Goal: Book appointment/travel/reservation

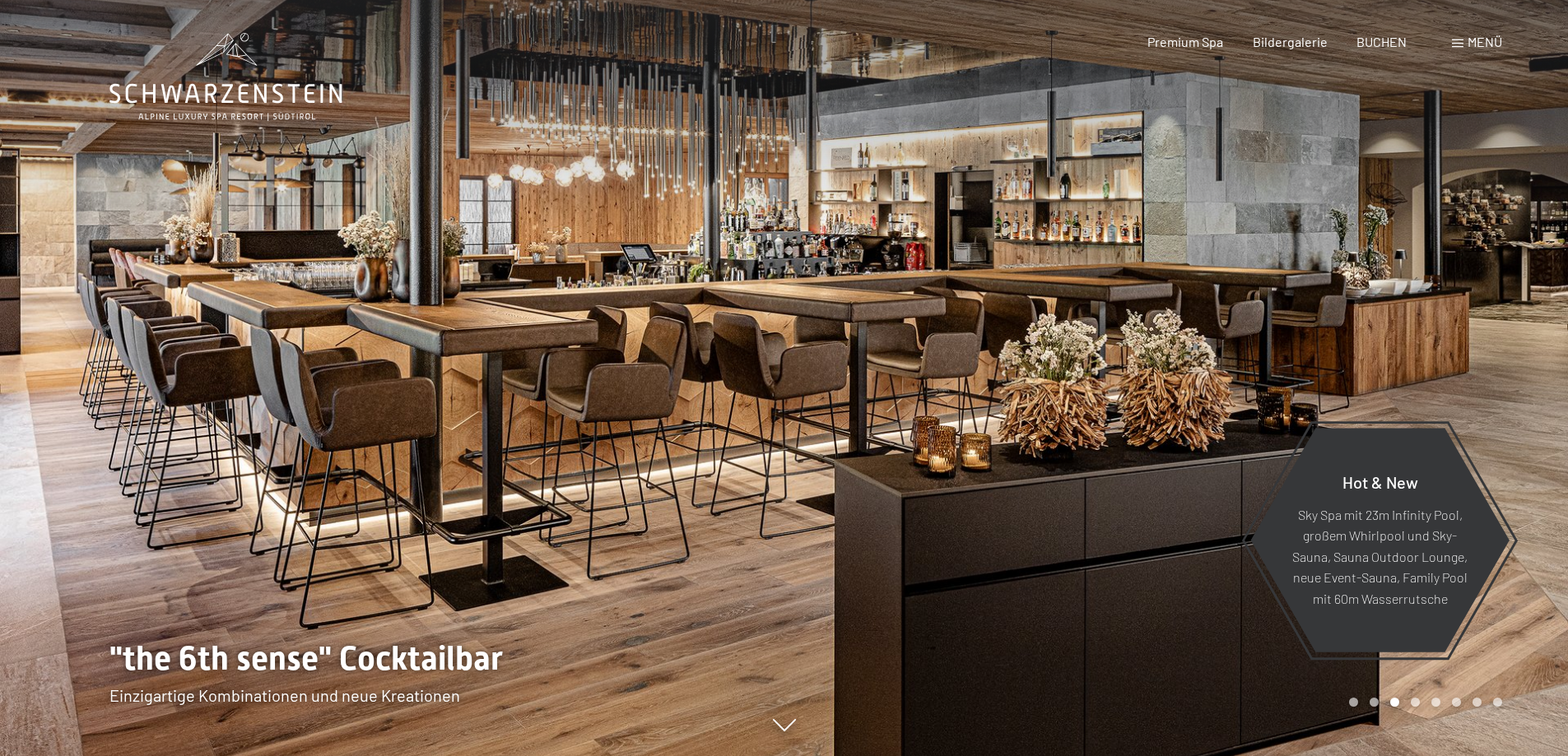
click at [1463, 48] on div "Menü" at bounding box center [1477, 41] width 50 height 18
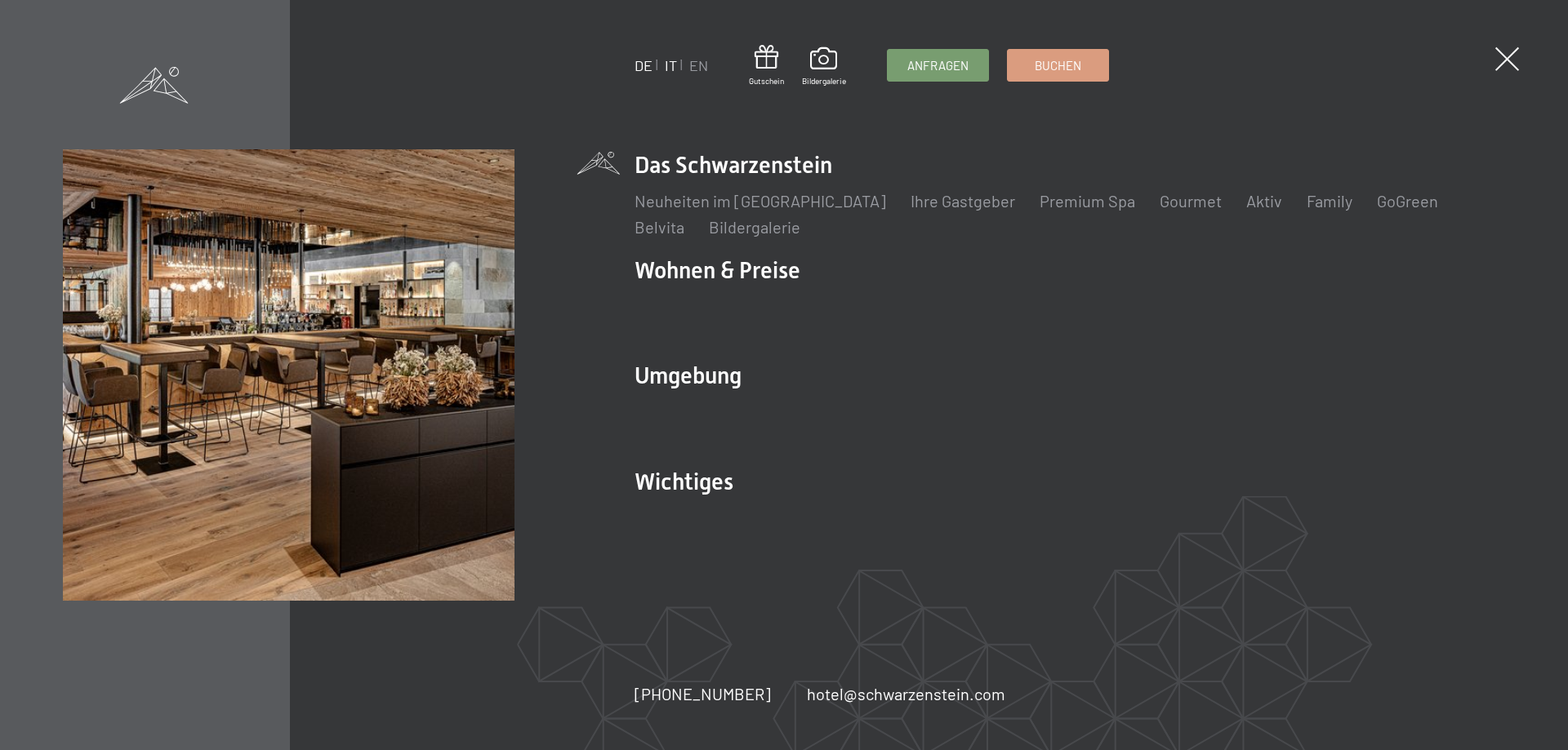
click at [668, 62] on link "IT" at bounding box center [670, 65] width 12 height 18
click at [671, 65] on link "IT" at bounding box center [670, 65] width 12 height 18
click at [1508, 57] on span at bounding box center [1506, 59] width 33 height 33
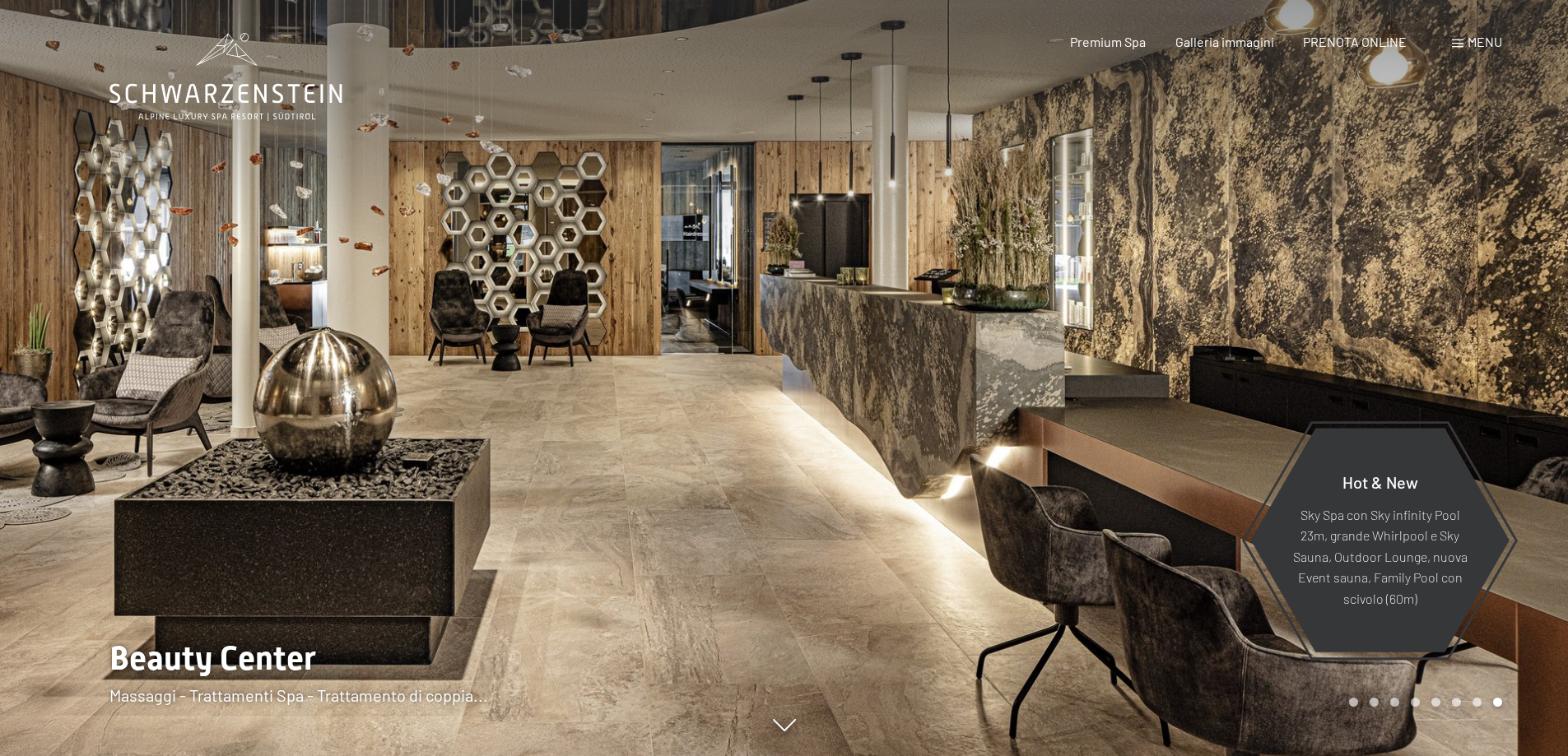
click at [173, 320] on div at bounding box center [392, 378] width 784 height 756
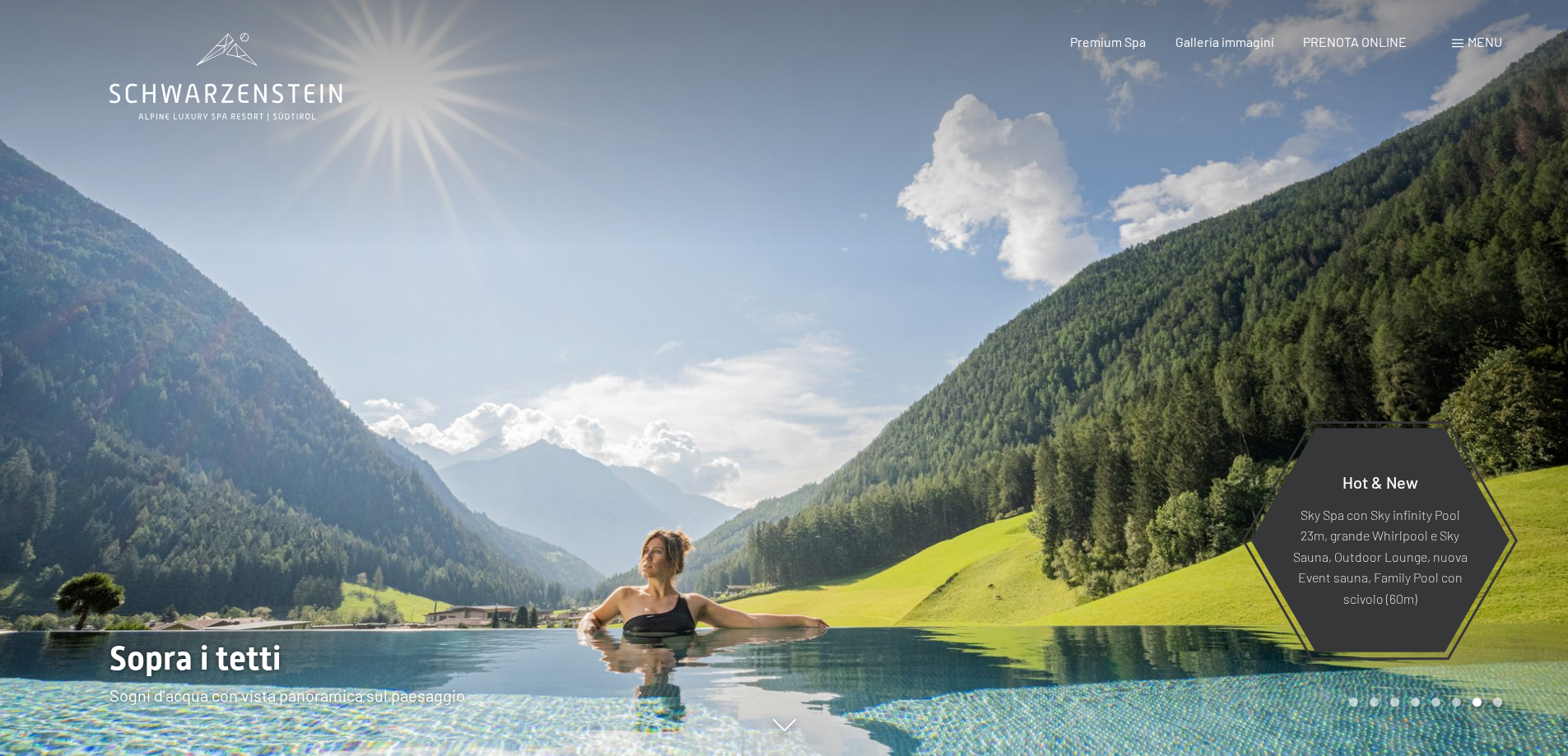
click at [146, 315] on div at bounding box center [392, 378] width 784 height 756
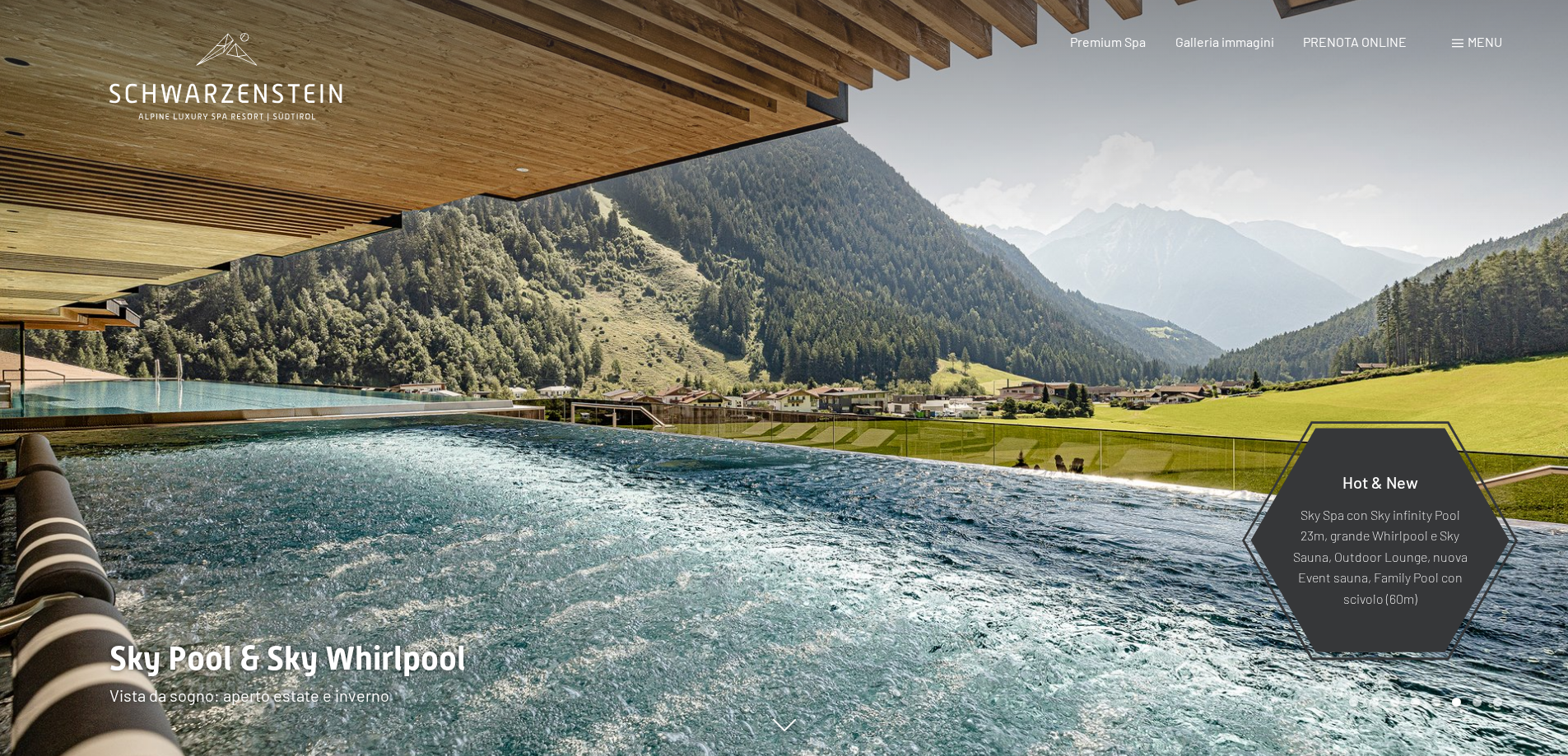
click at [146, 315] on div at bounding box center [392, 378] width 784 height 756
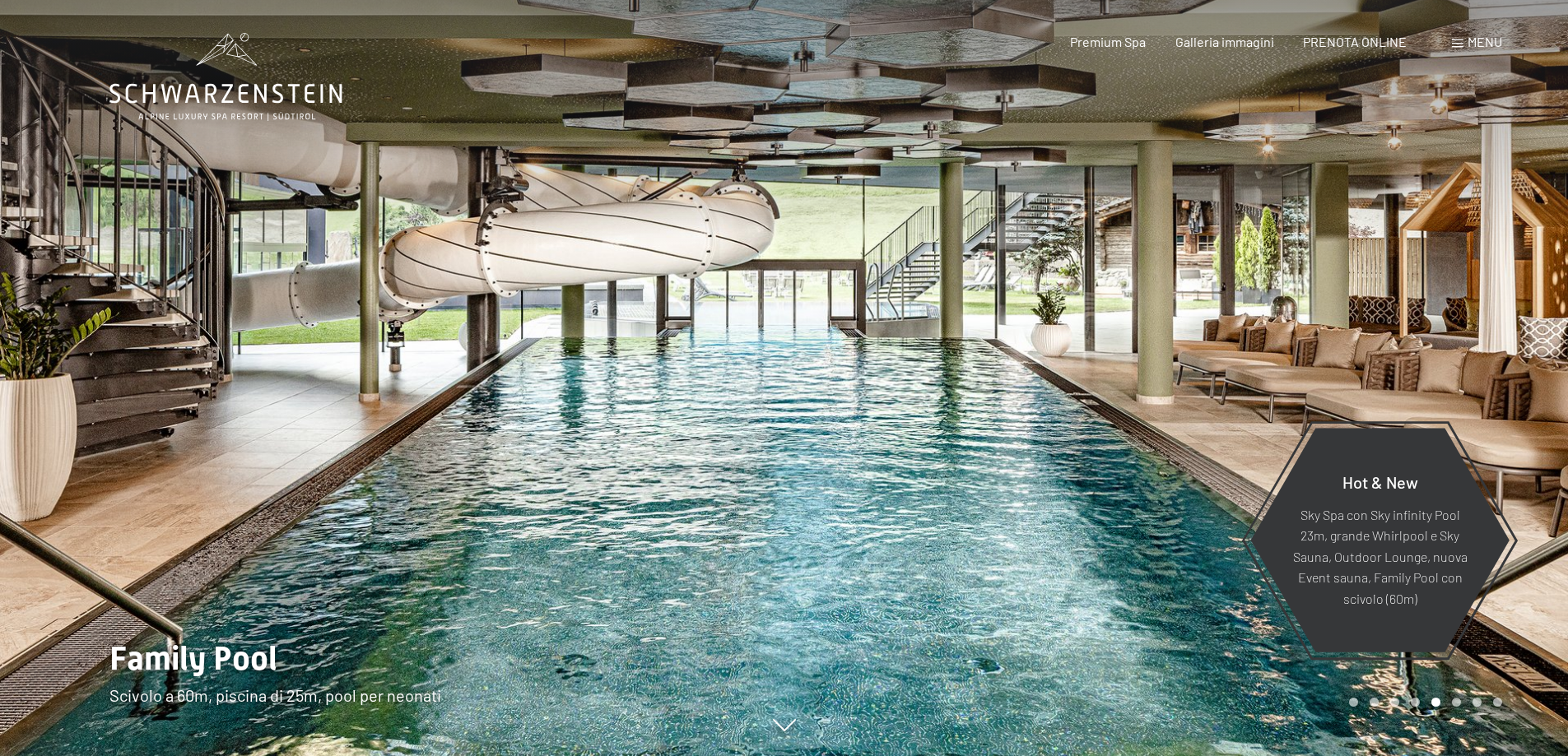
click at [148, 313] on div at bounding box center [392, 378] width 784 height 756
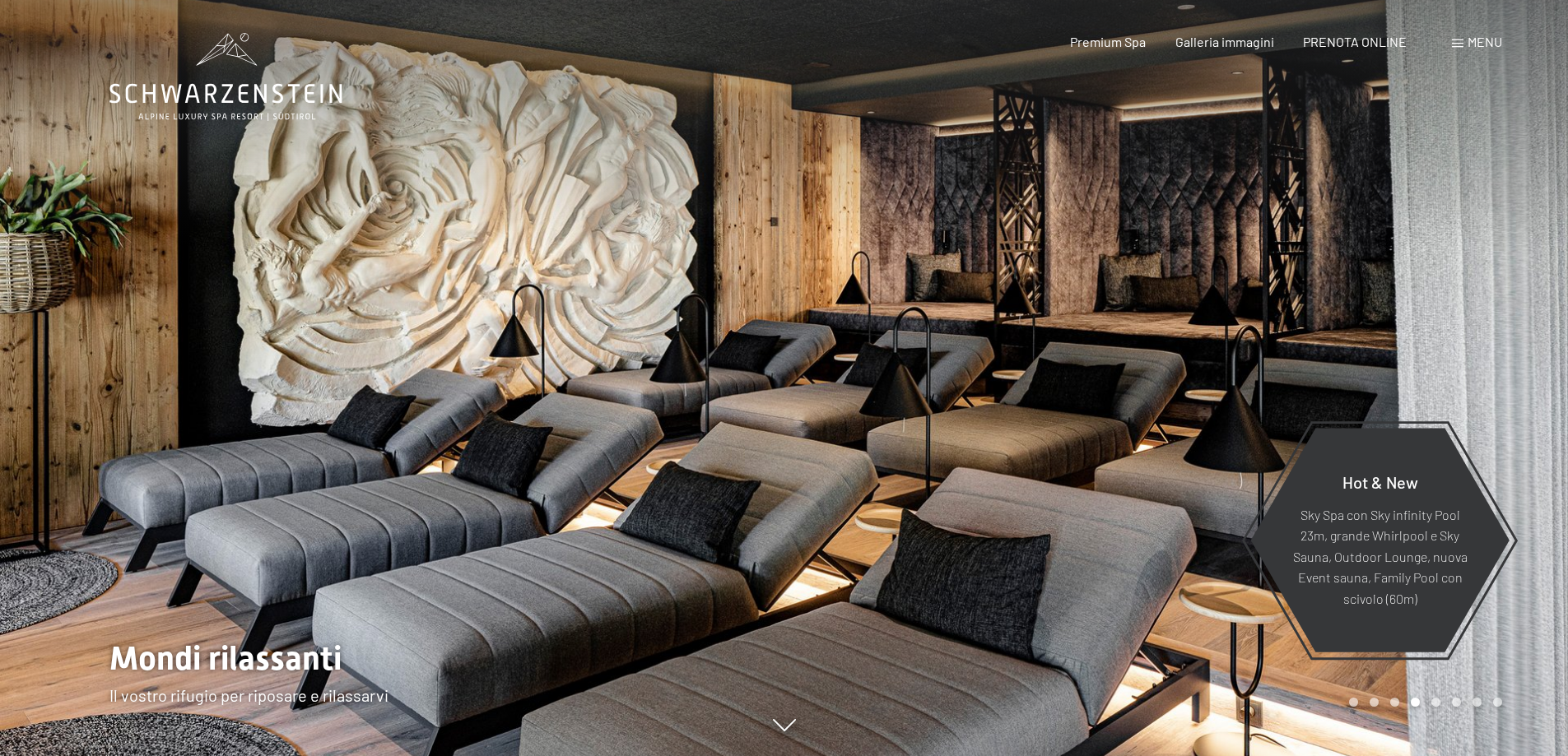
click at [148, 313] on div at bounding box center [392, 378] width 784 height 756
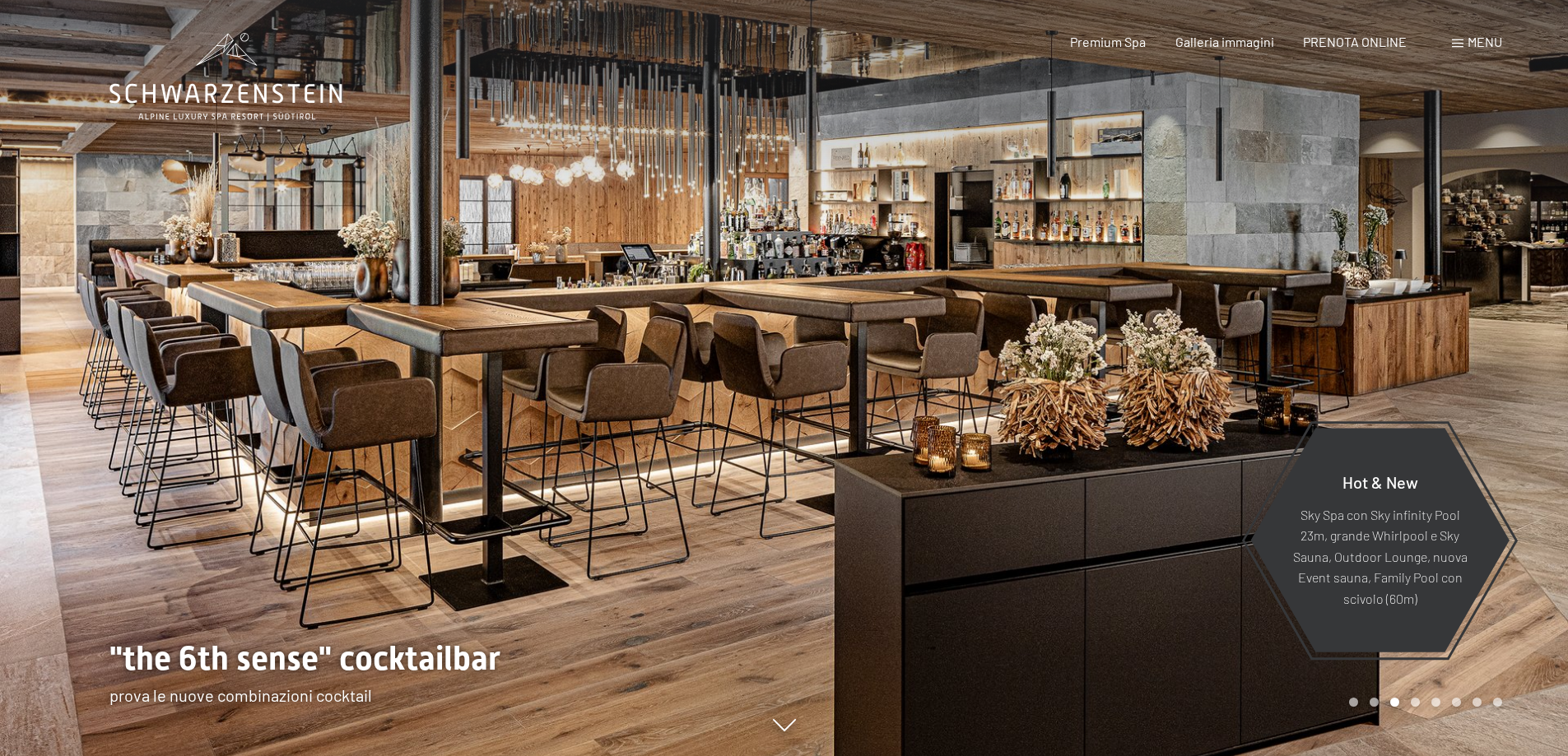
click at [147, 313] on div at bounding box center [392, 378] width 784 height 756
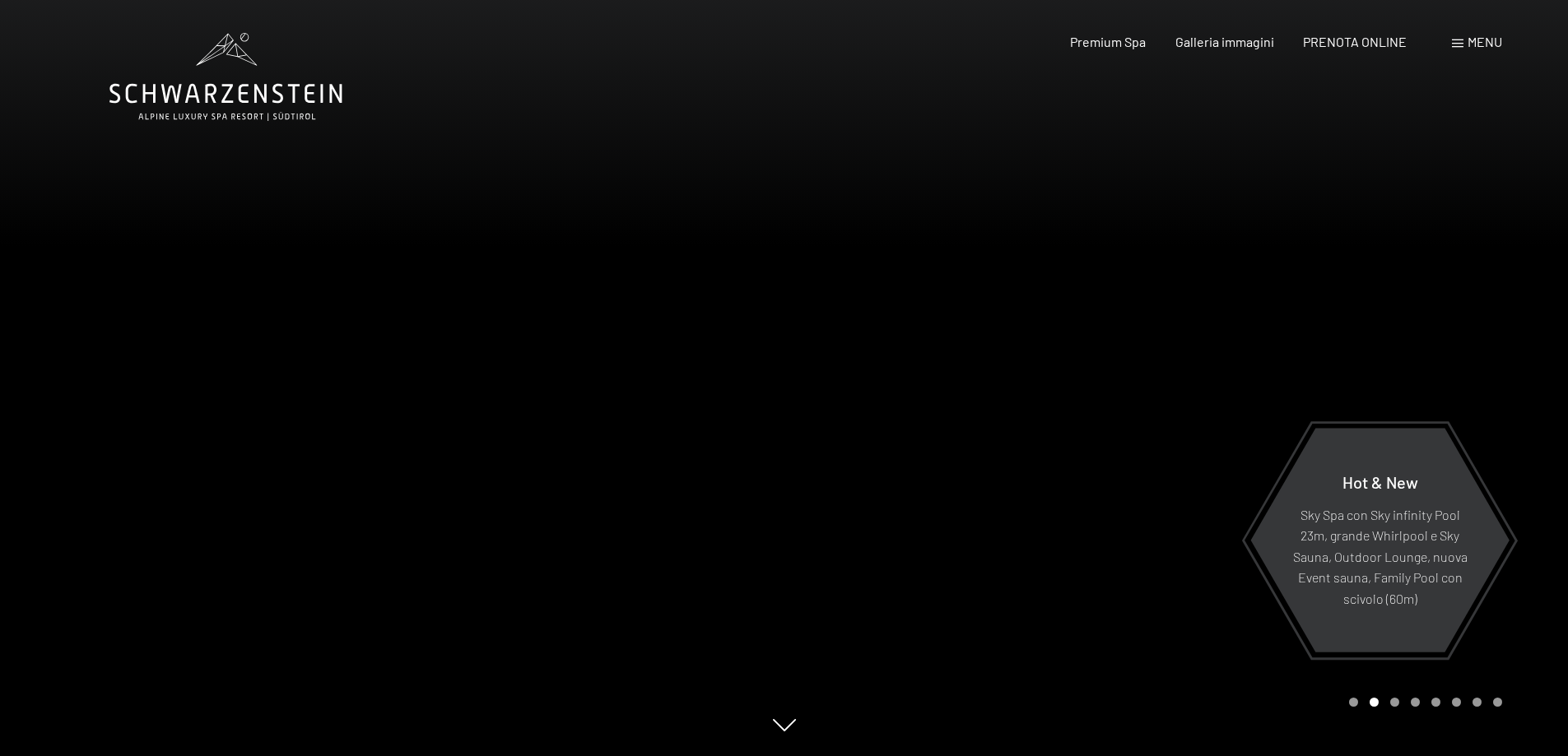
click at [147, 313] on div at bounding box center [392, 378] width 784 height 756
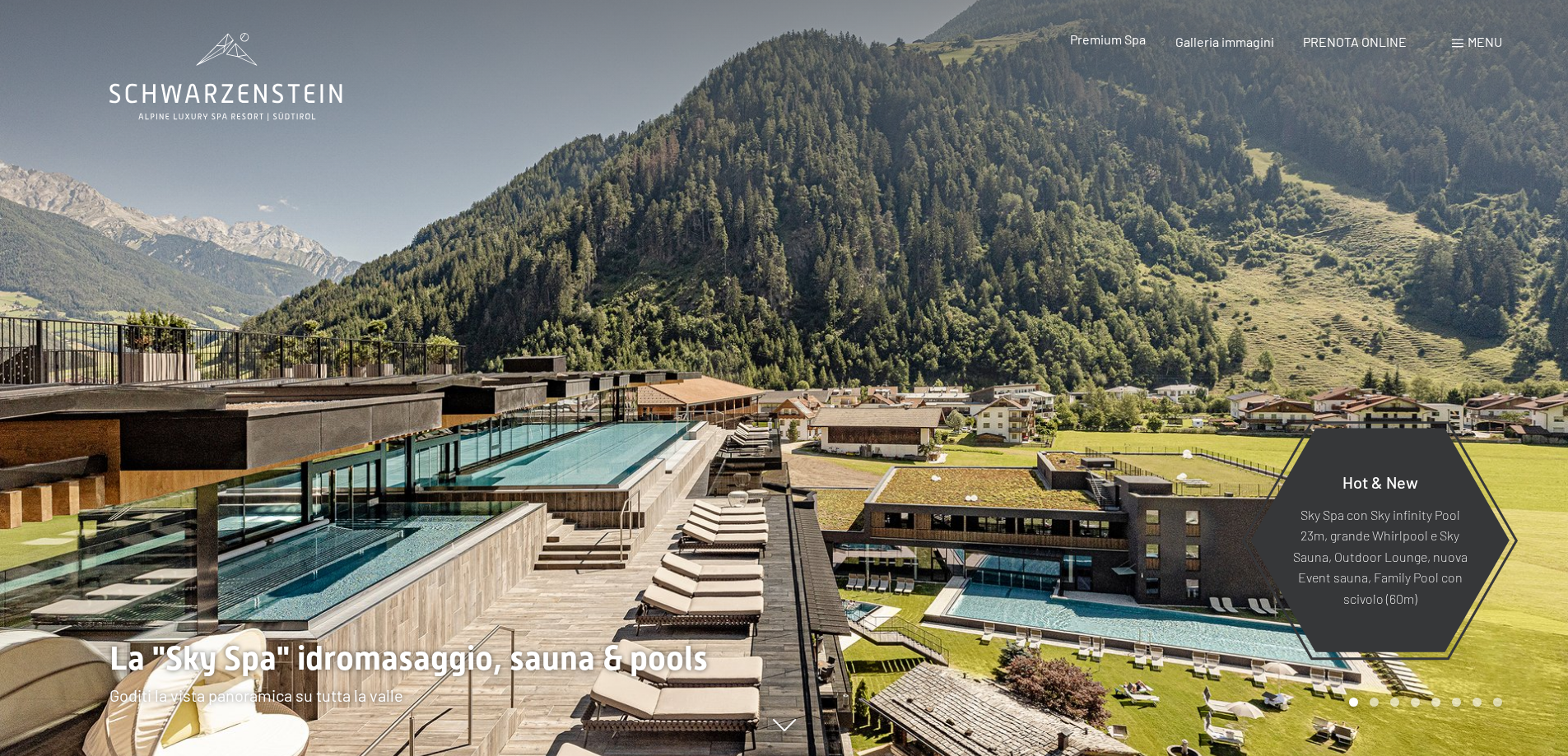
click at [1107, 41] on span "Premium Spa" at bounding box center [1108, 40] width 76 height 16
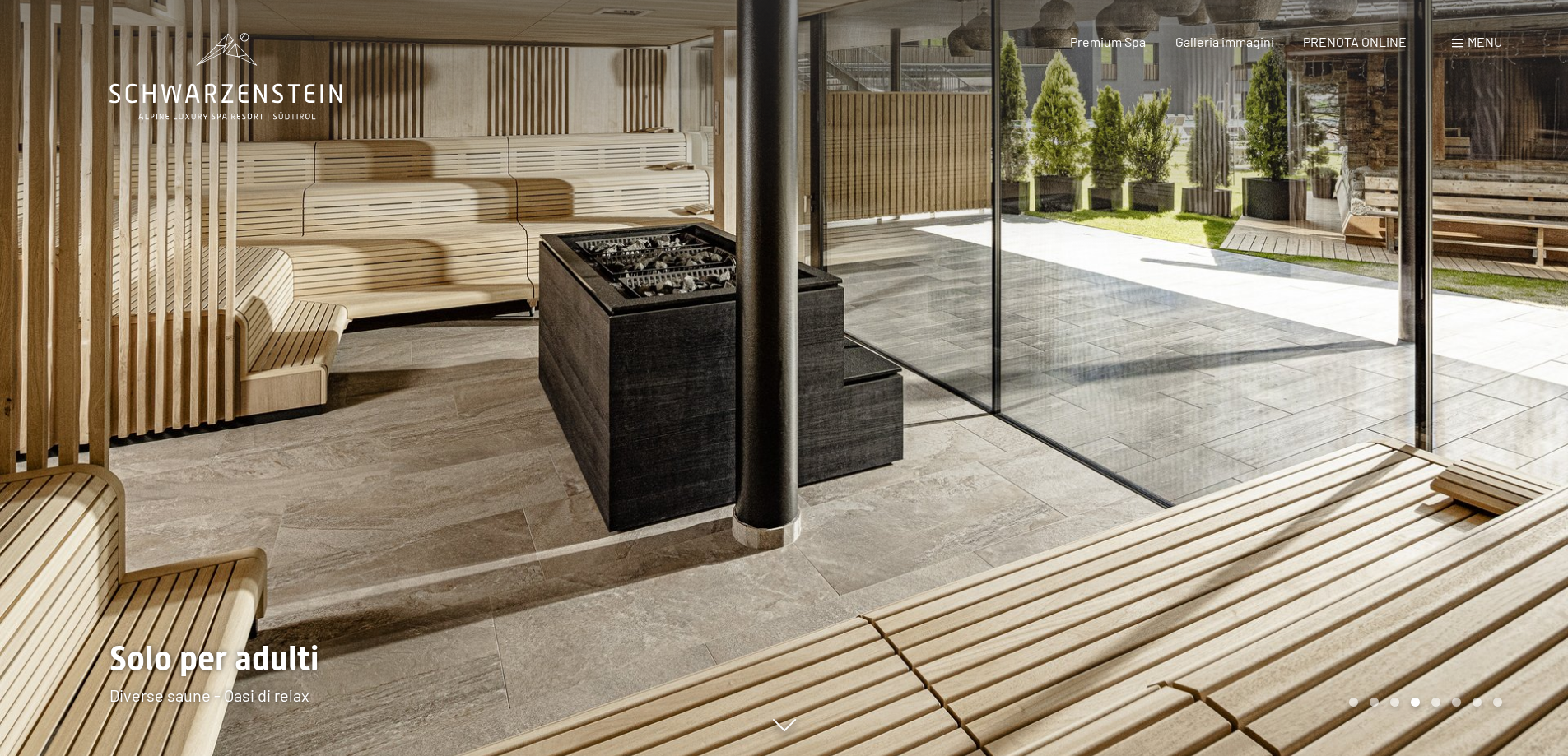
click at [1457, 278] on div at bounding box center [1176, 378] width 784 height 756
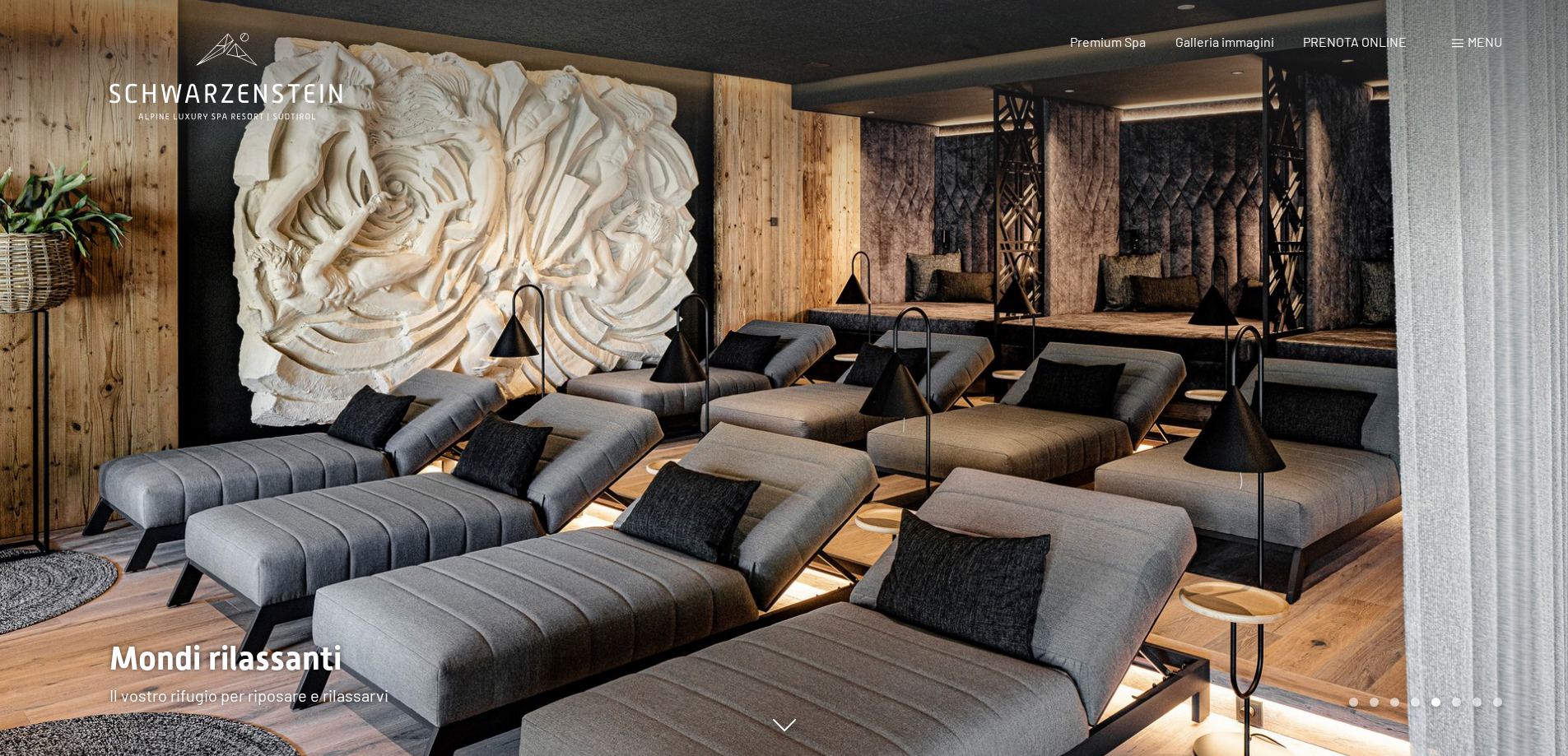
click at [1457, 278] on div at bounding box center [1176, 378] width 784 height 756
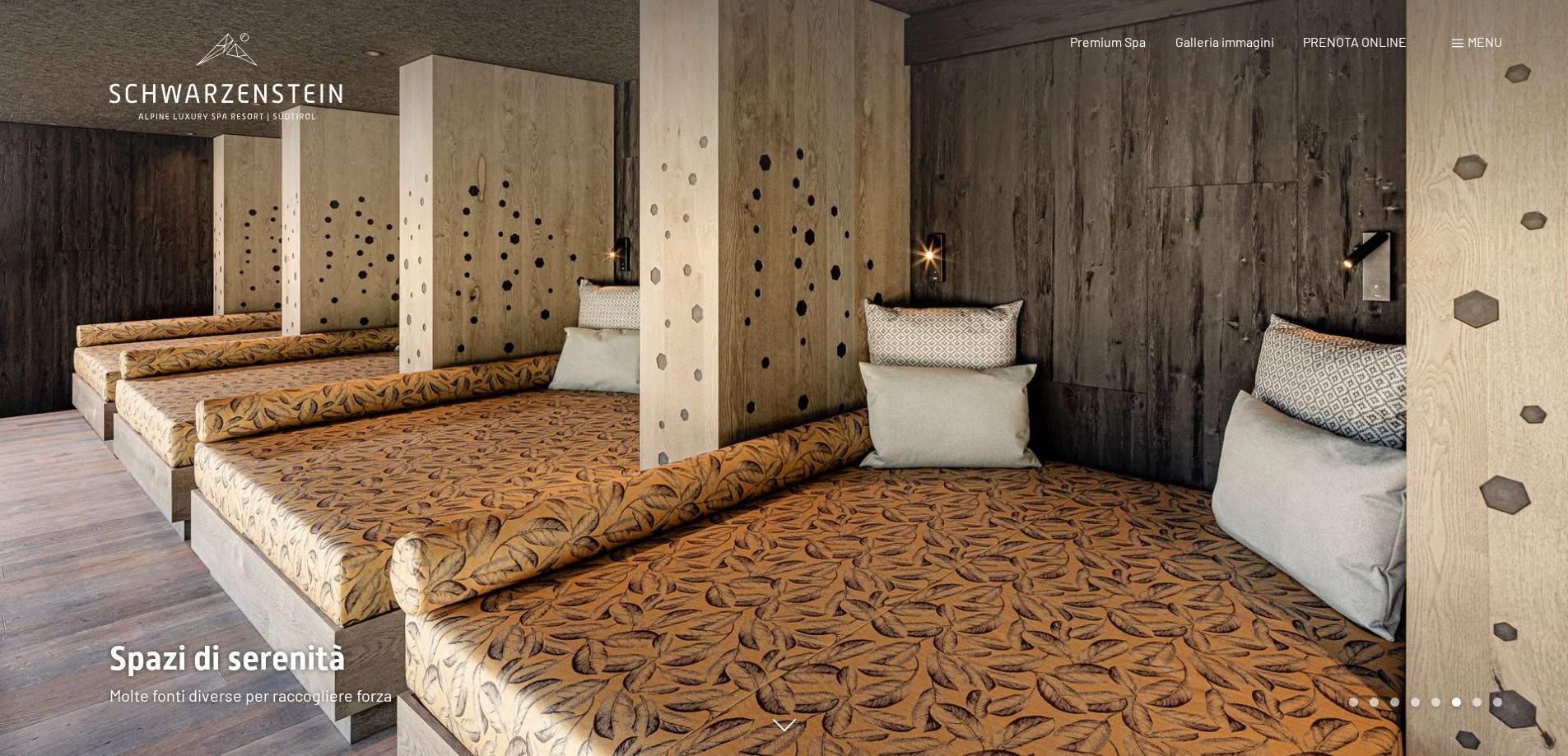
click at [1479, 244] on div at bounding box center [1176, 378] width 784 height 756
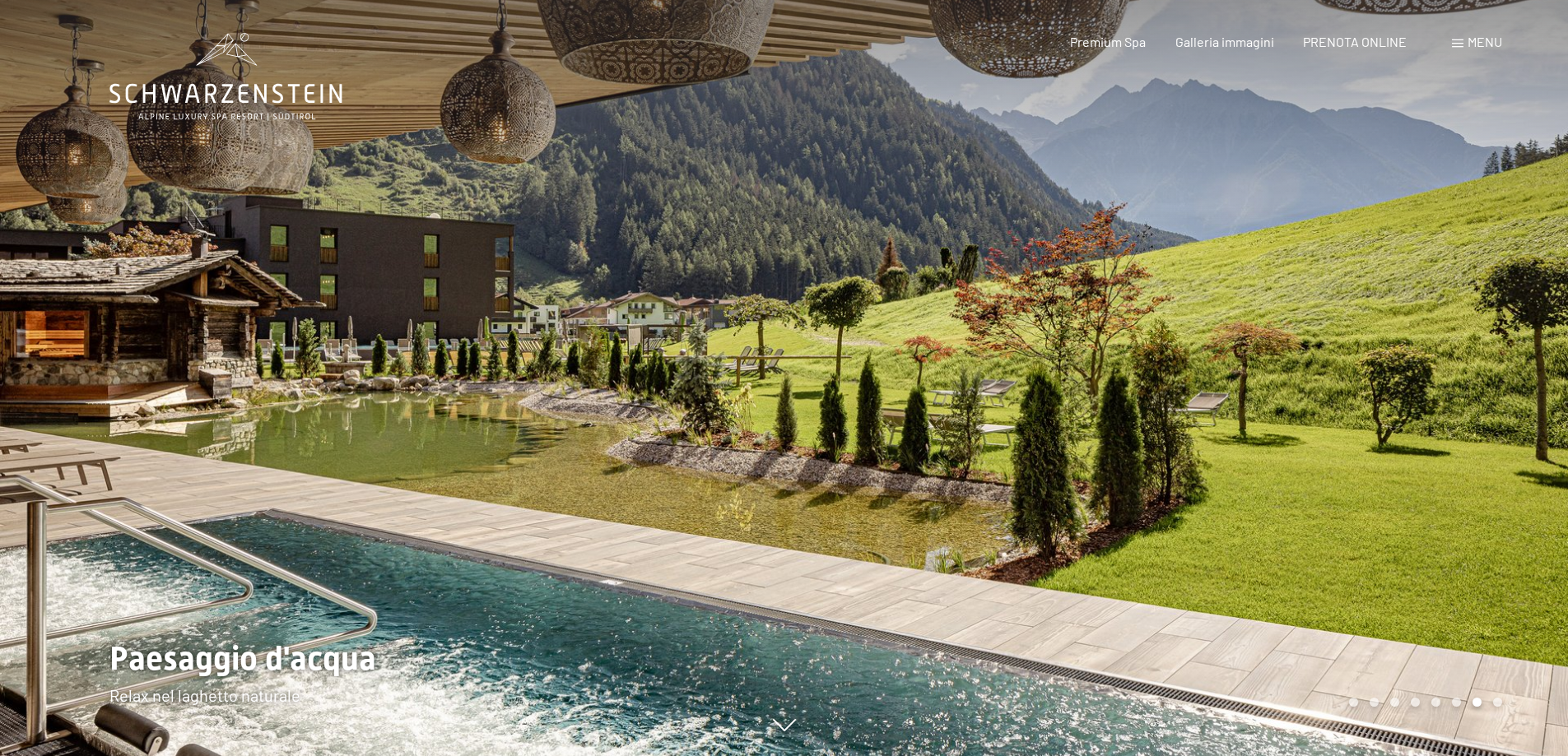
click at [1479, 244] on div at bounding box center [1176, 378] width 784 height 756
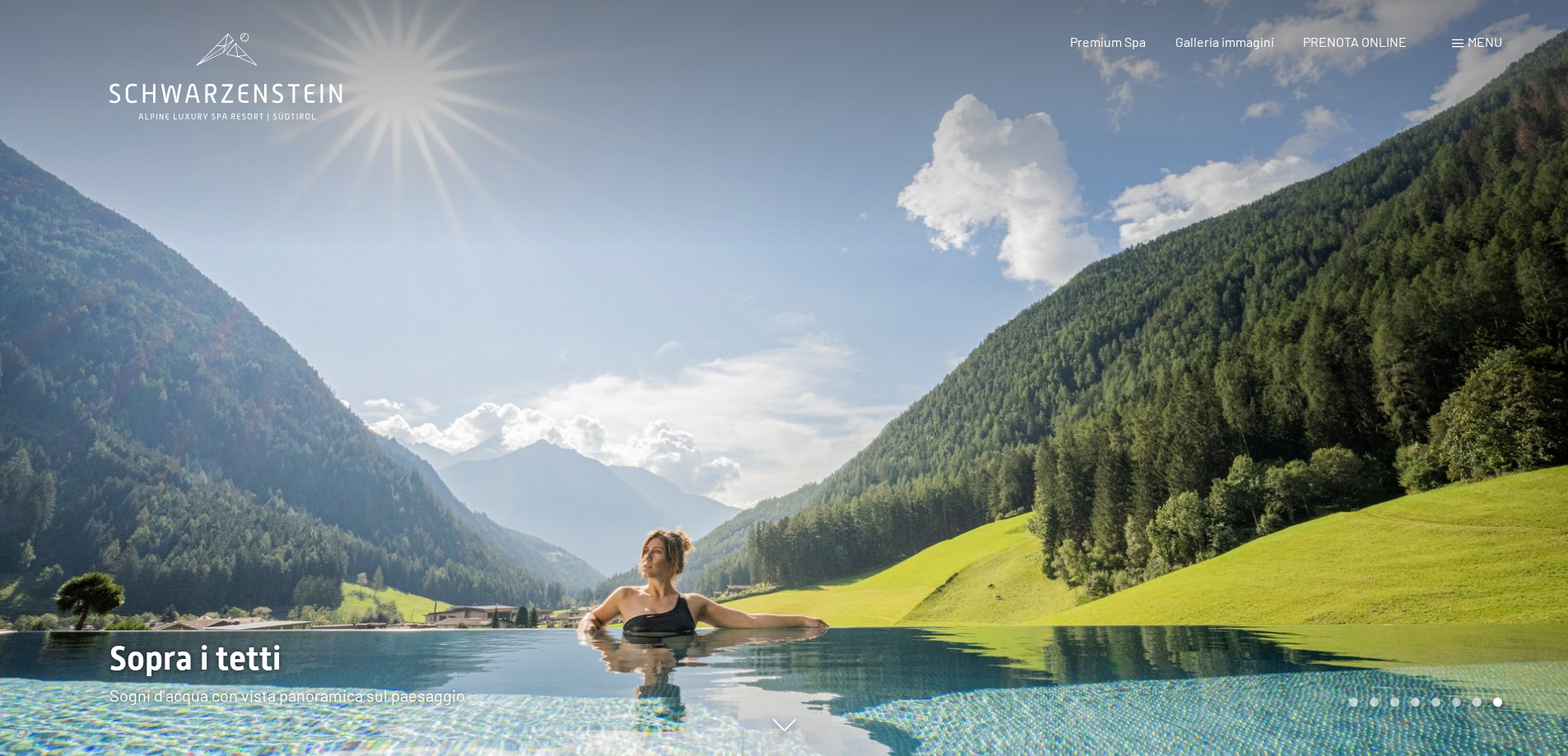
click at [1479, 244] on div at bounding box center [1176, 378] width 784 height 756
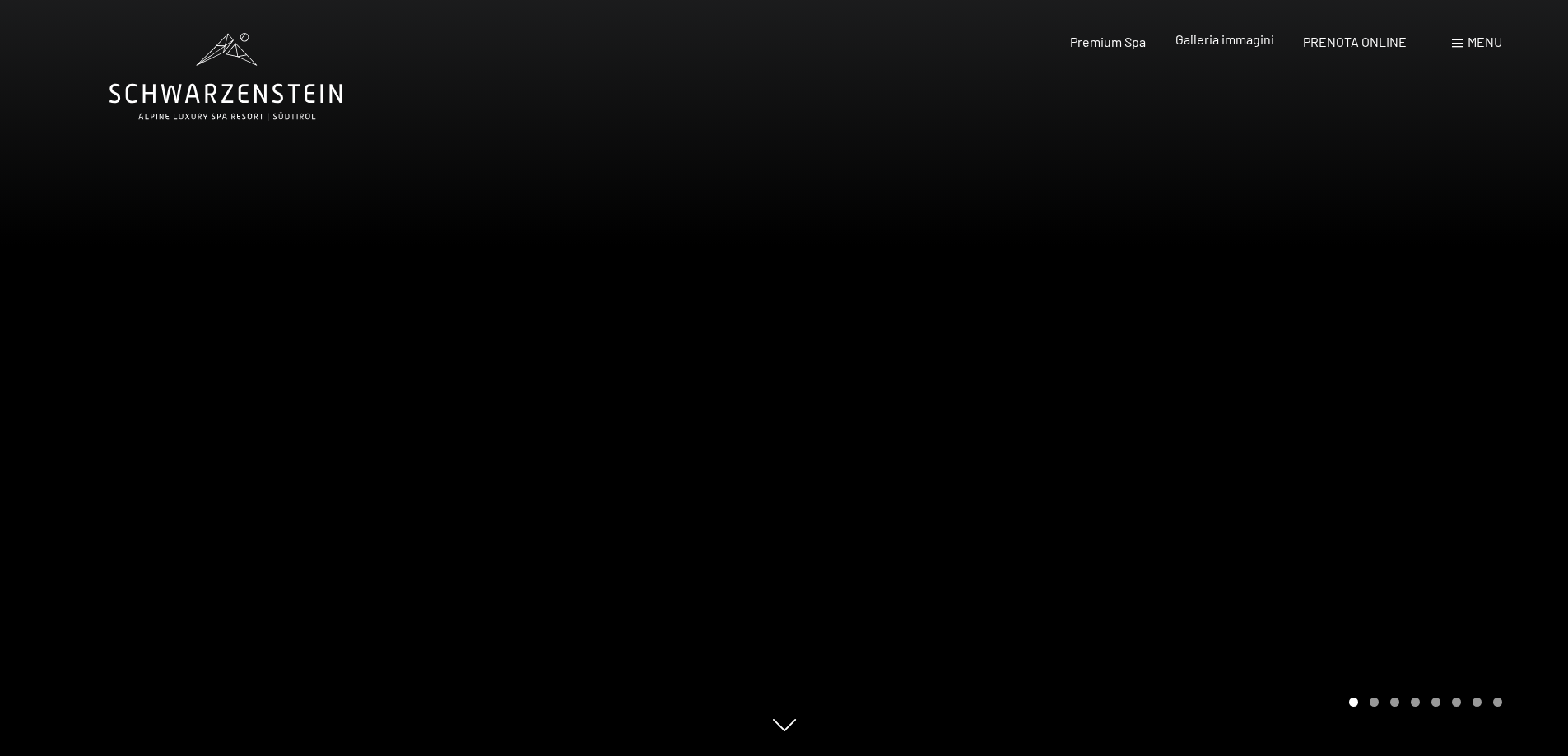
click at [1223, 42] on span "Galleria immagini" at bounding box center [1225, 40] width 98 height 16
click at [1212, 40] on span "Galleria immagini" at bounding box center [1225, 40] width 98 height 16
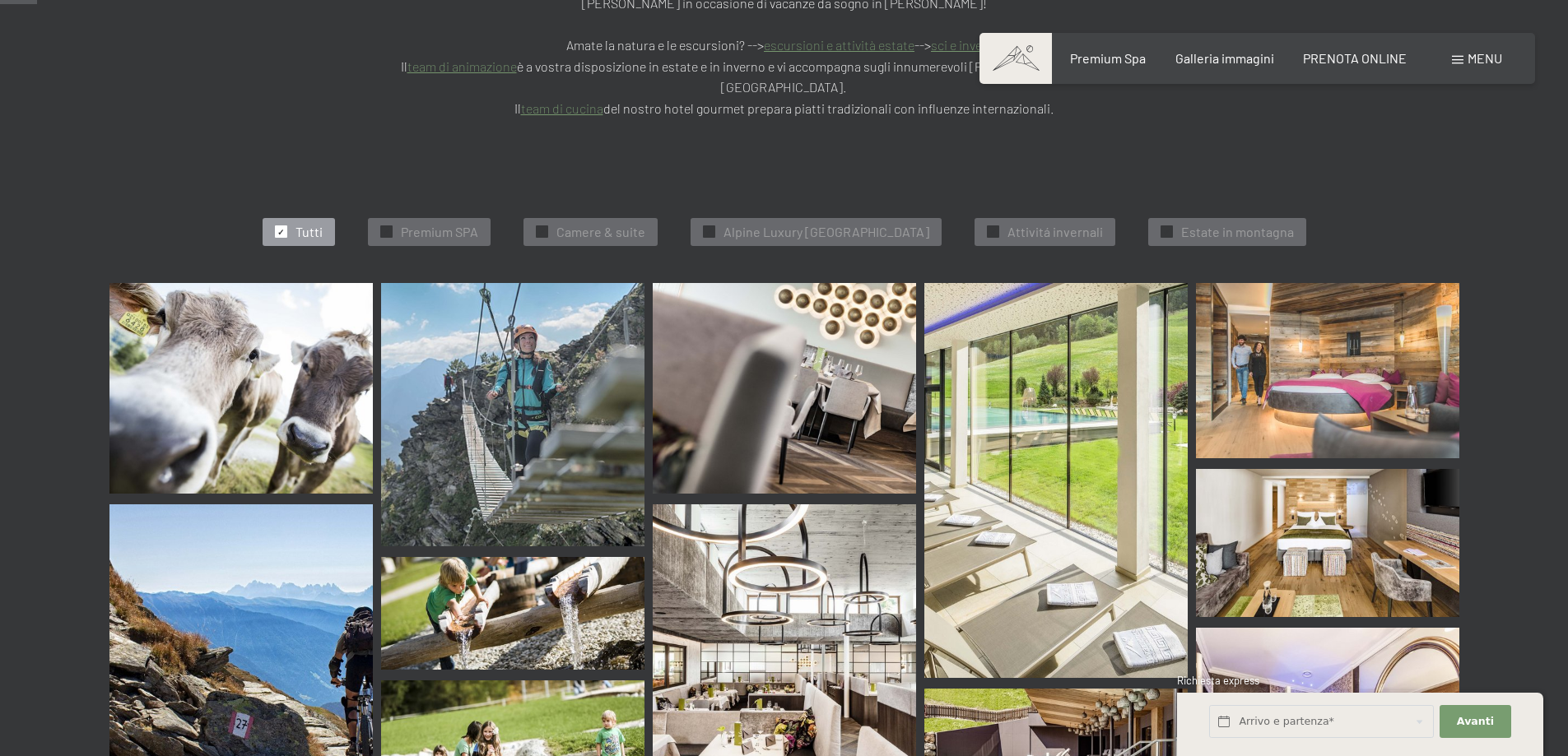
click at [1312, 328] on img at bounding box center [1328, 371] width 264 height 176
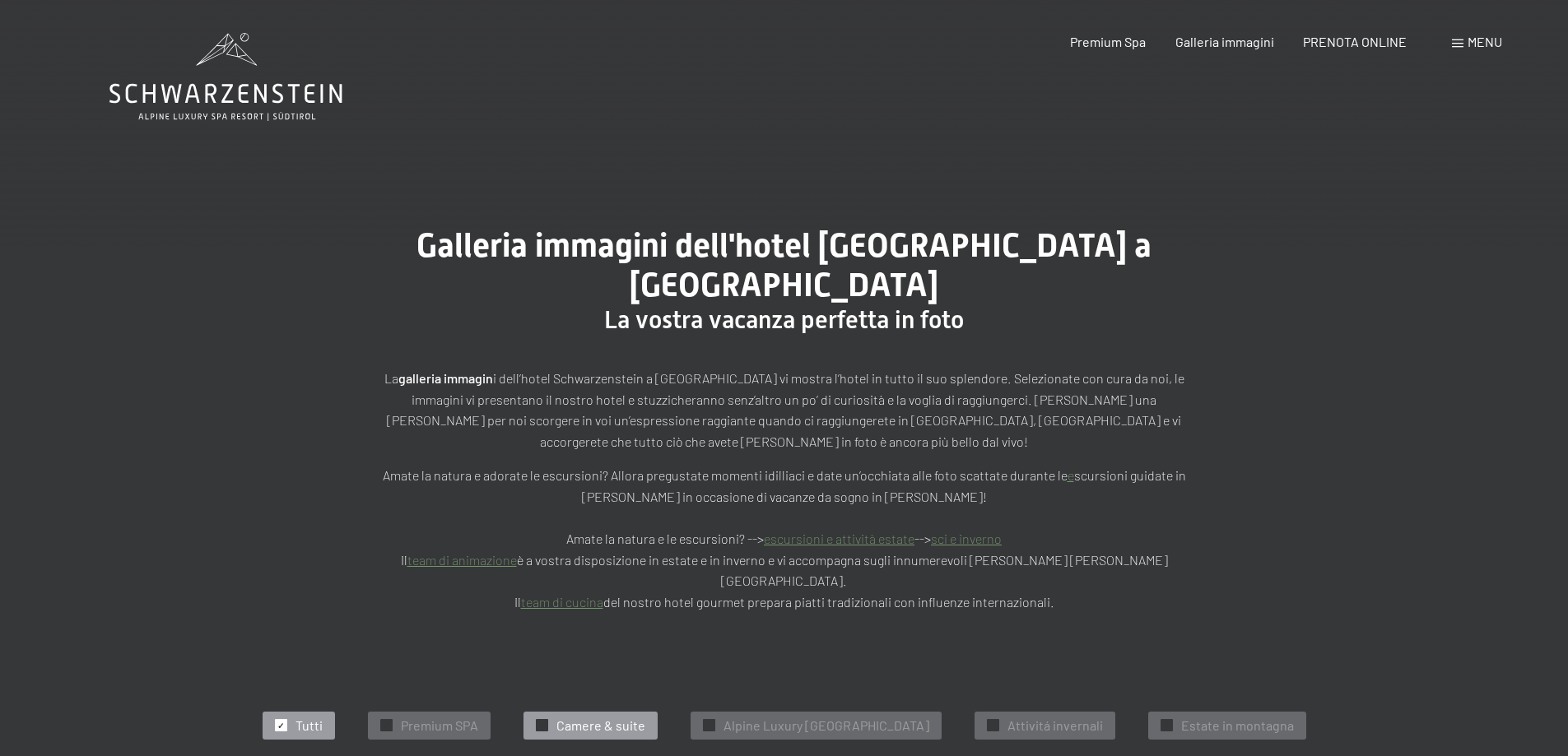
click at [558, 716] on span "Camere & suite" at bounding box center [601, 725] width 89 height 18
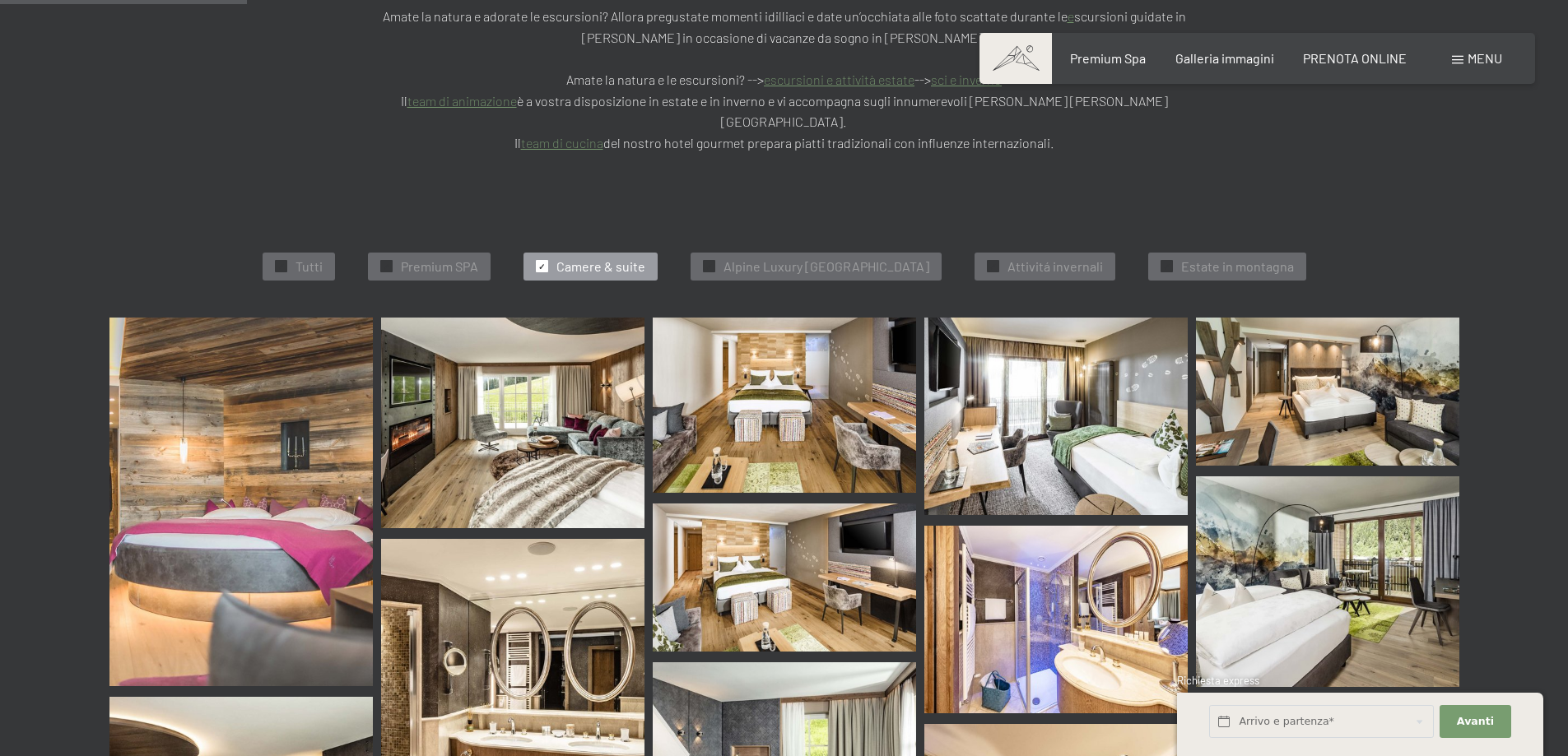
scroll to position [335, 0]
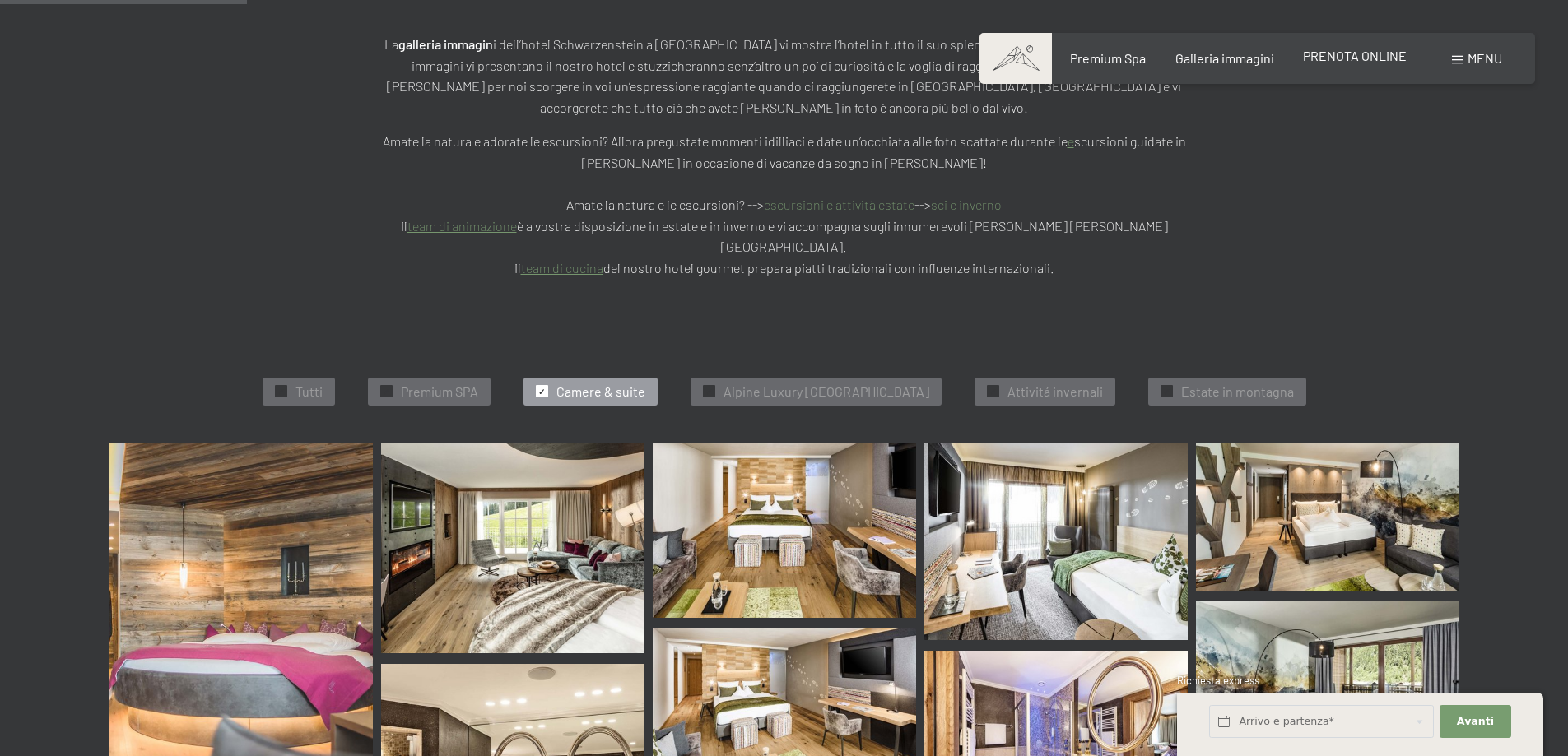
click at [1356, 58] on span "PRENOTA ONLINE" at bounding box center [1355, 55] width 104 height 16
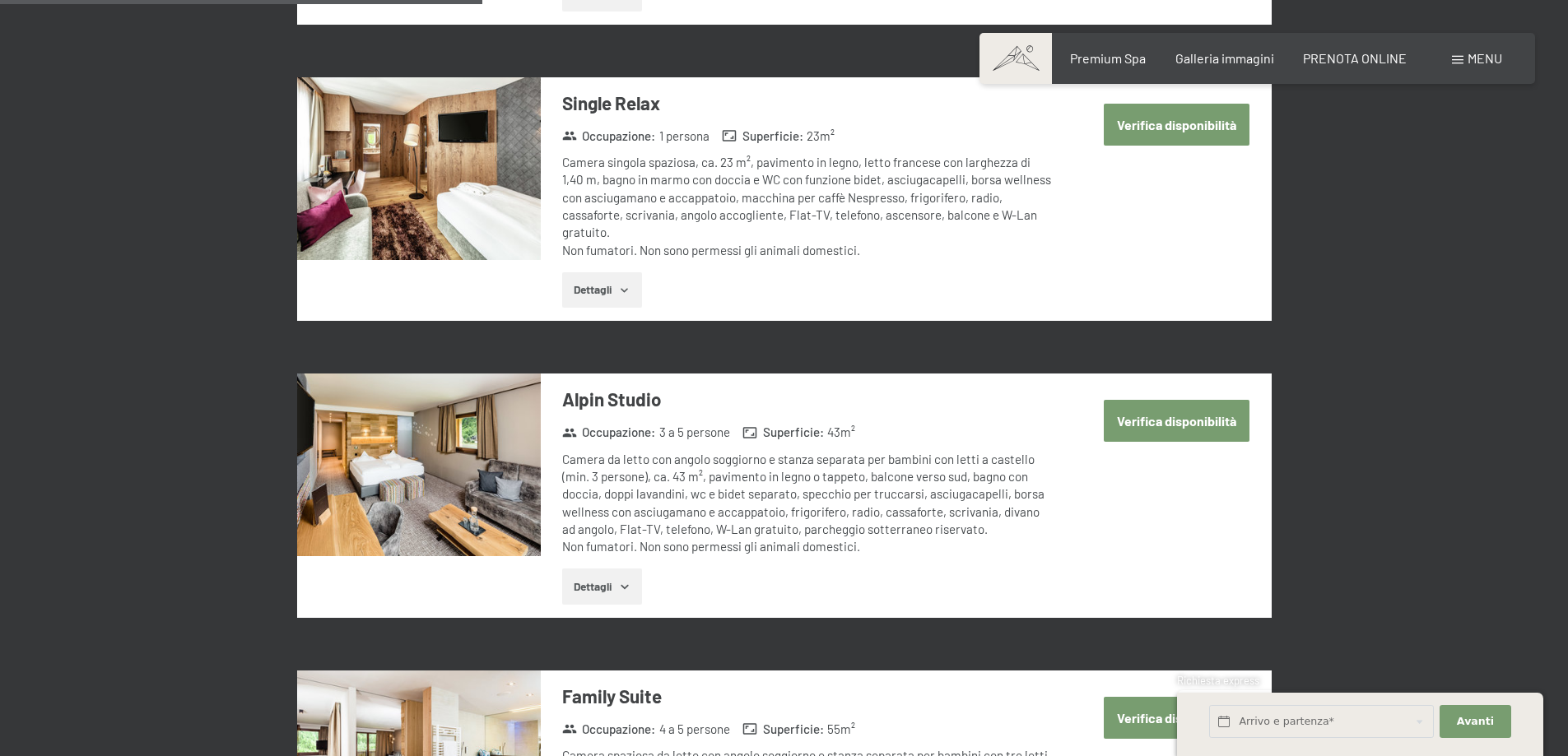
scroll to position [1728, 0]
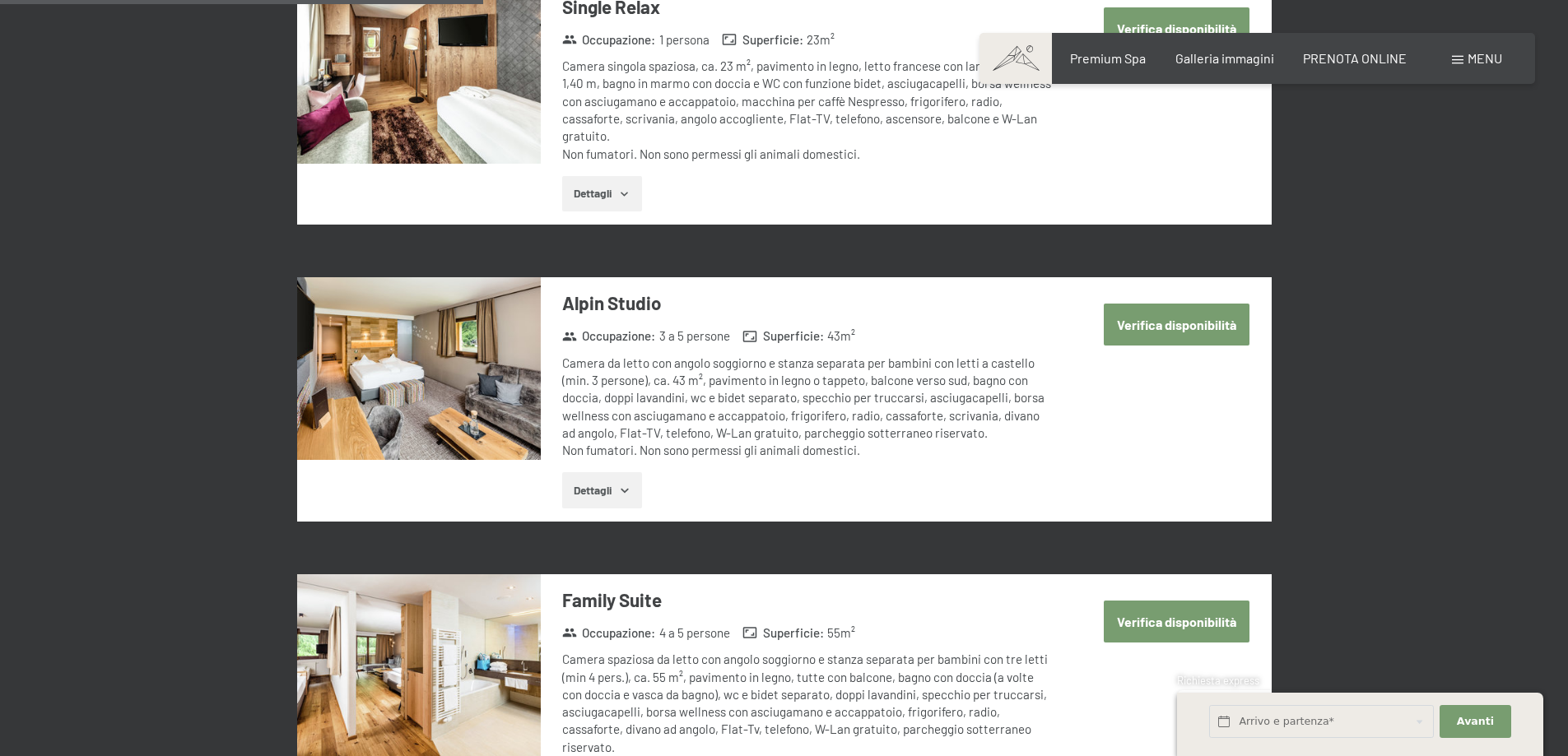
click at [1148, 307] on button "Verifica disponibilità" at bounding box center [1177, 325] width 146 height 42
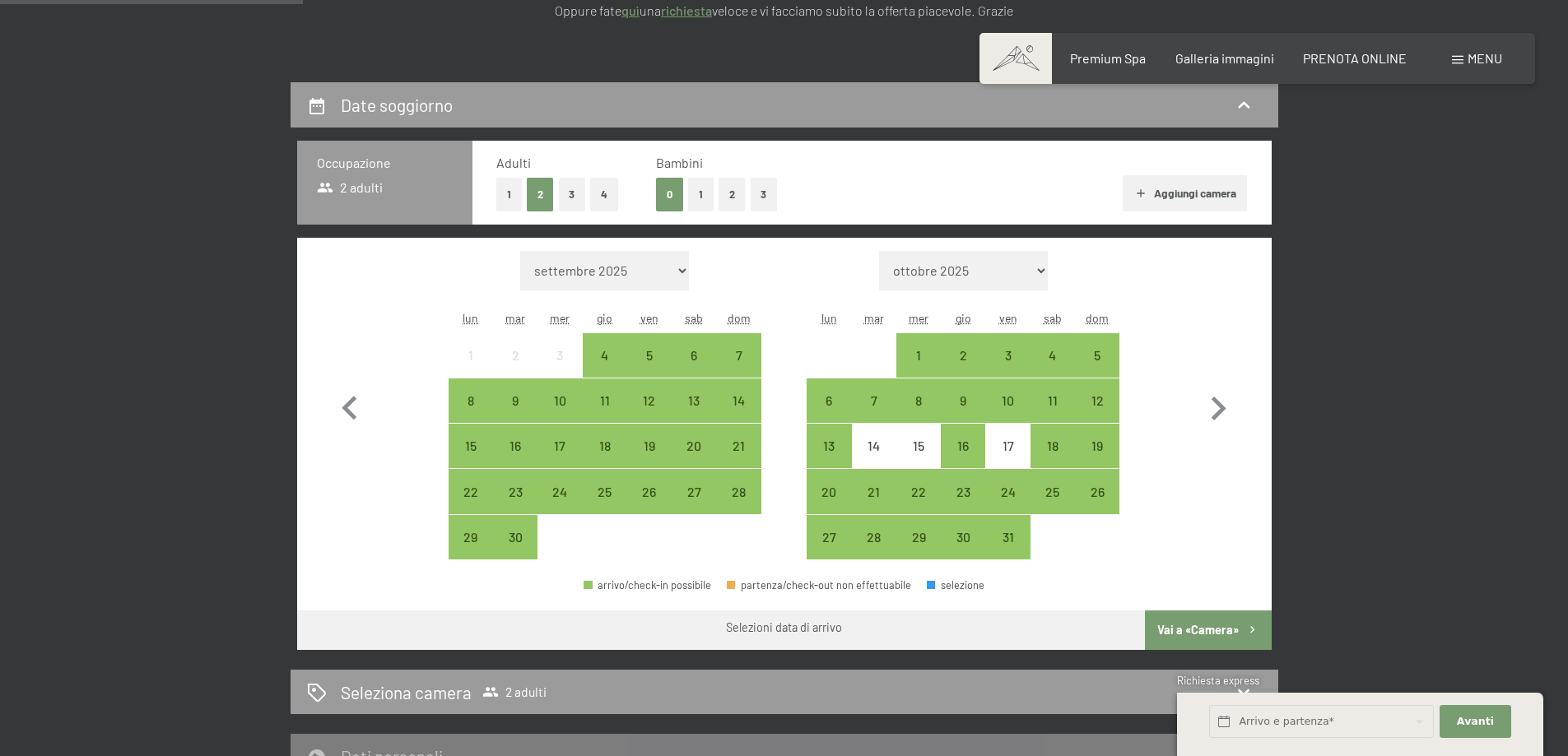
scroll to position [159, 0]
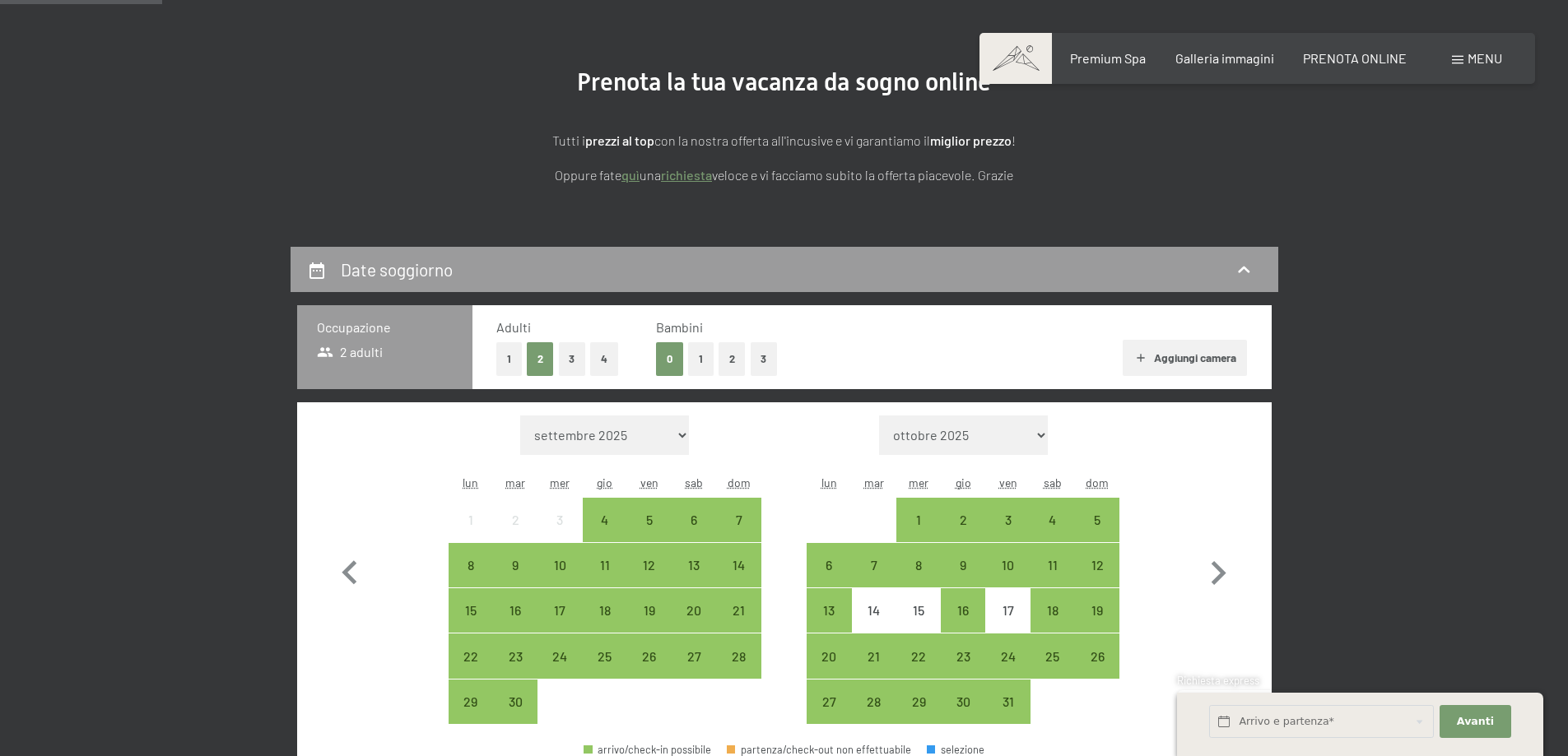
click at [1020, 59] on span at bounding box center [1015, 58] width 72 height 51
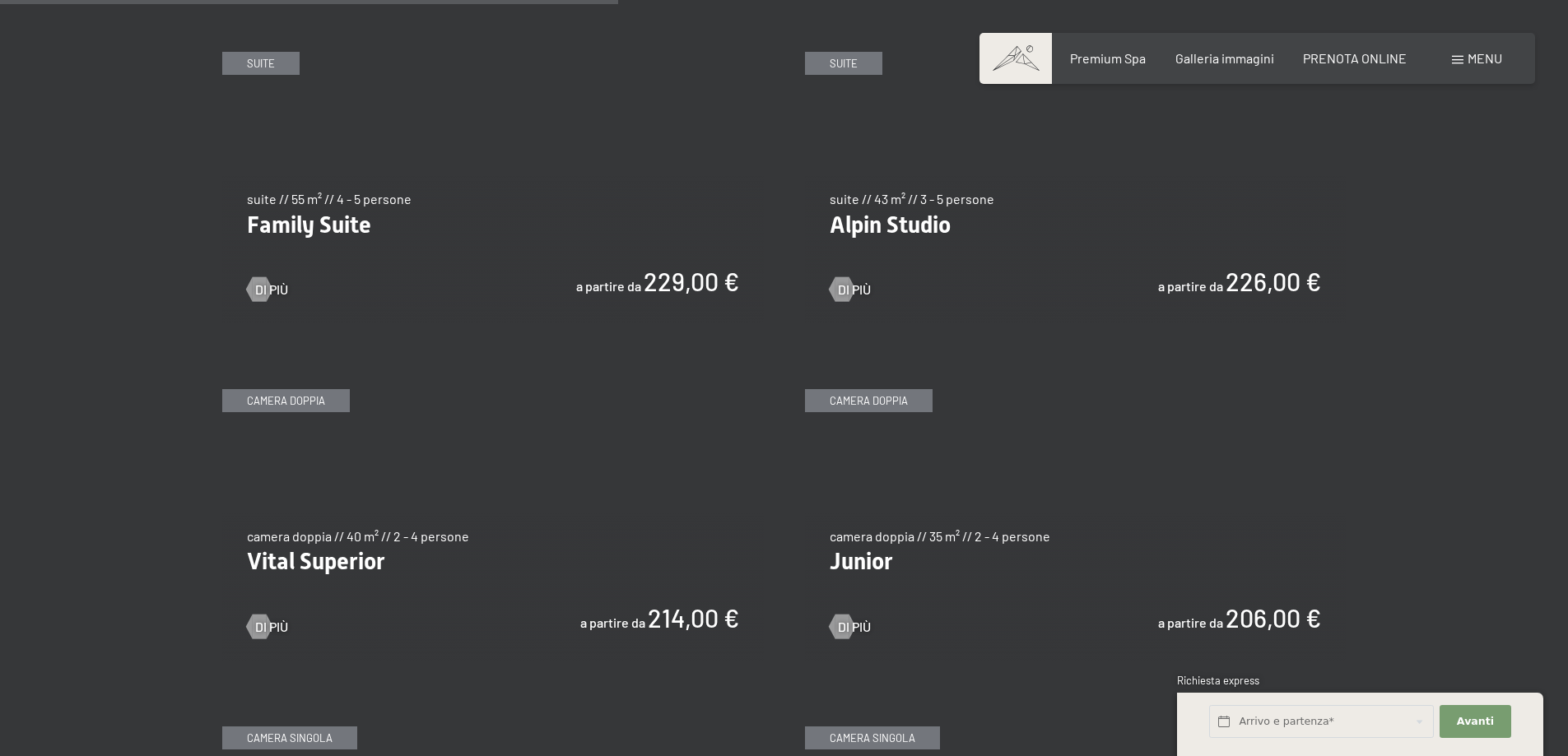
scroll to position [1975, 0]
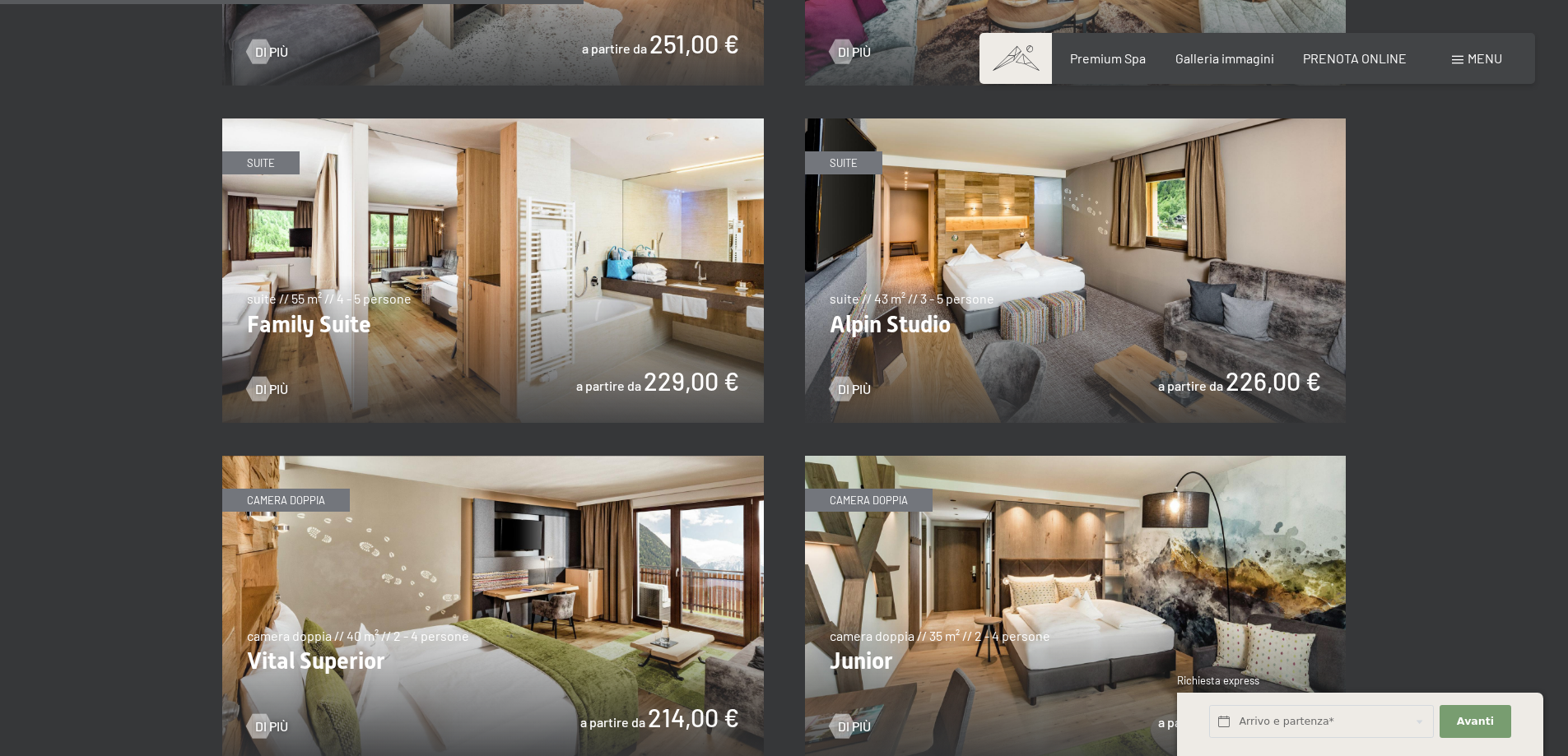
click at [1065, 295] on img at bounding box center [1076, 270] width 542 height 305
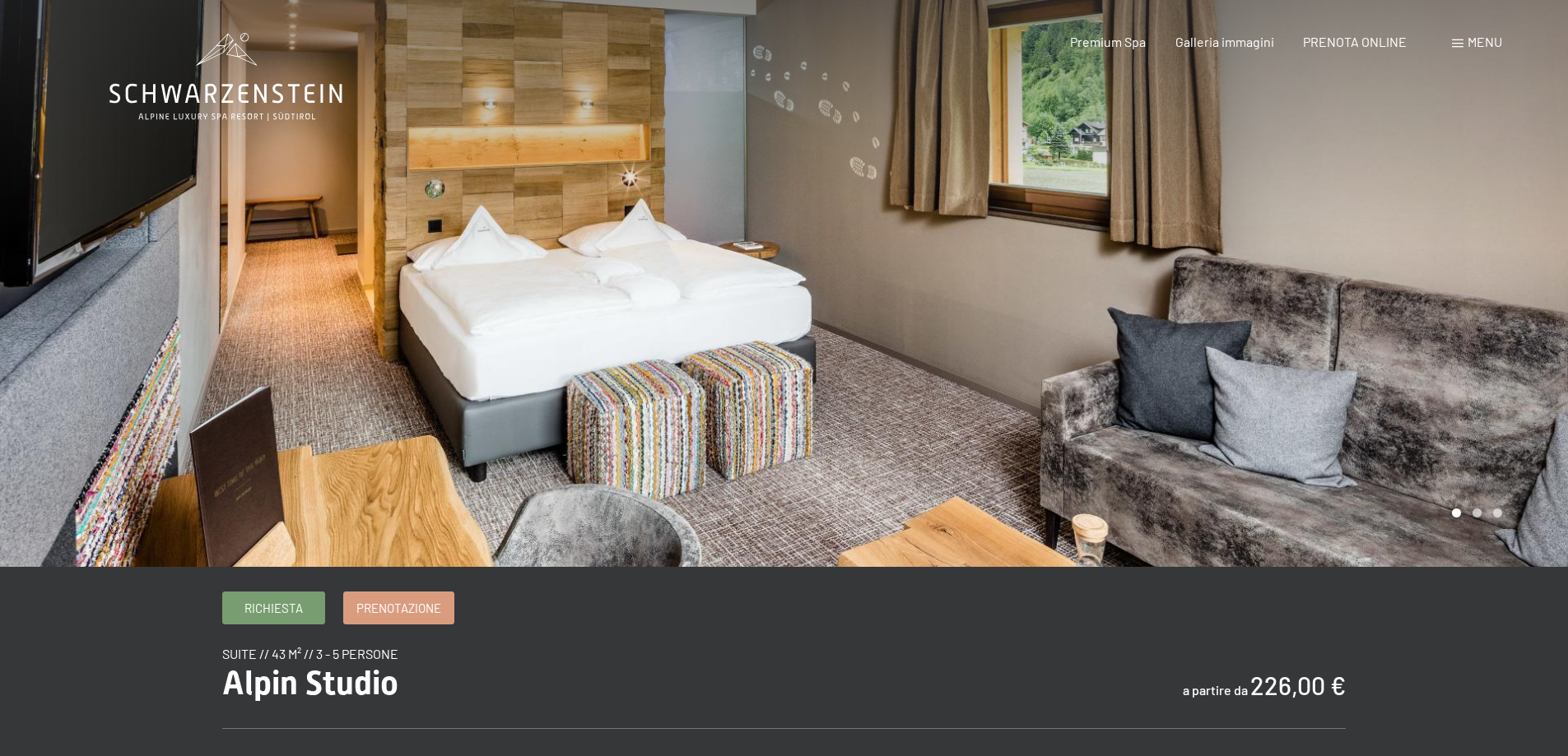
click at [1363, 248] on div at bounding box center [1176, 284] width 784 height 567
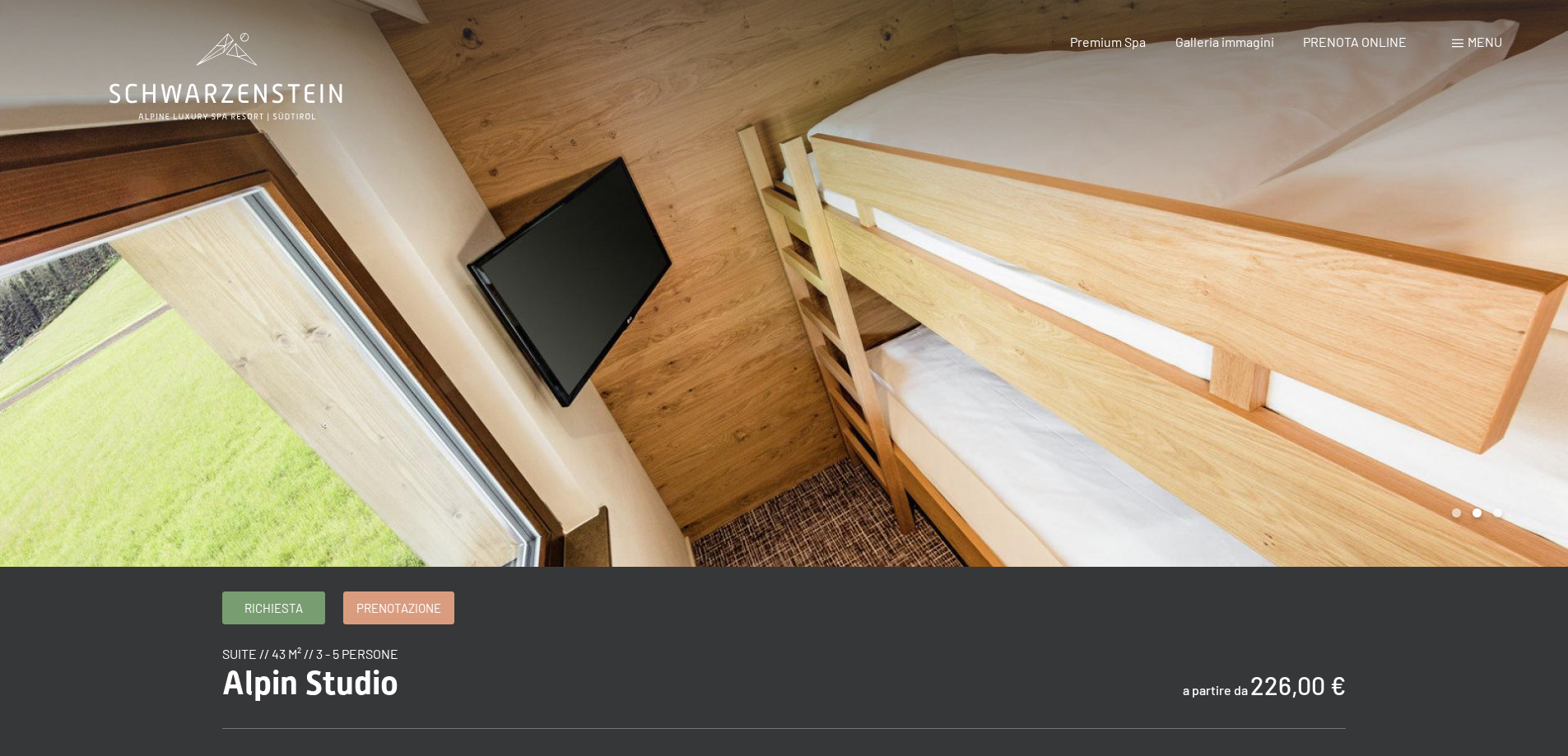
click at [1363, 248] on div at bounding box center [1176, 284] width 784 height 567
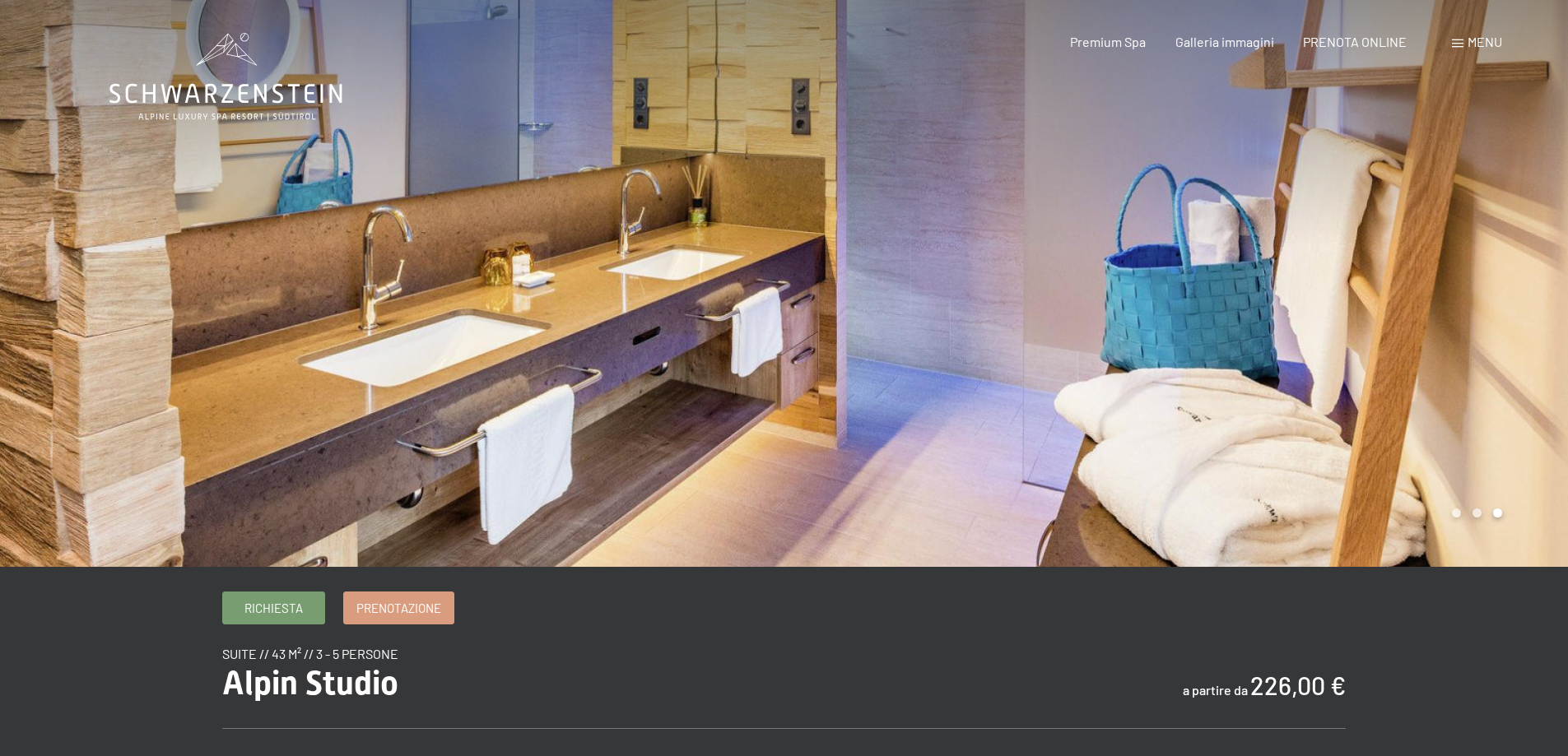
click at [1363, 248] on div at bounding box center [1176, 284] width 784 height 567
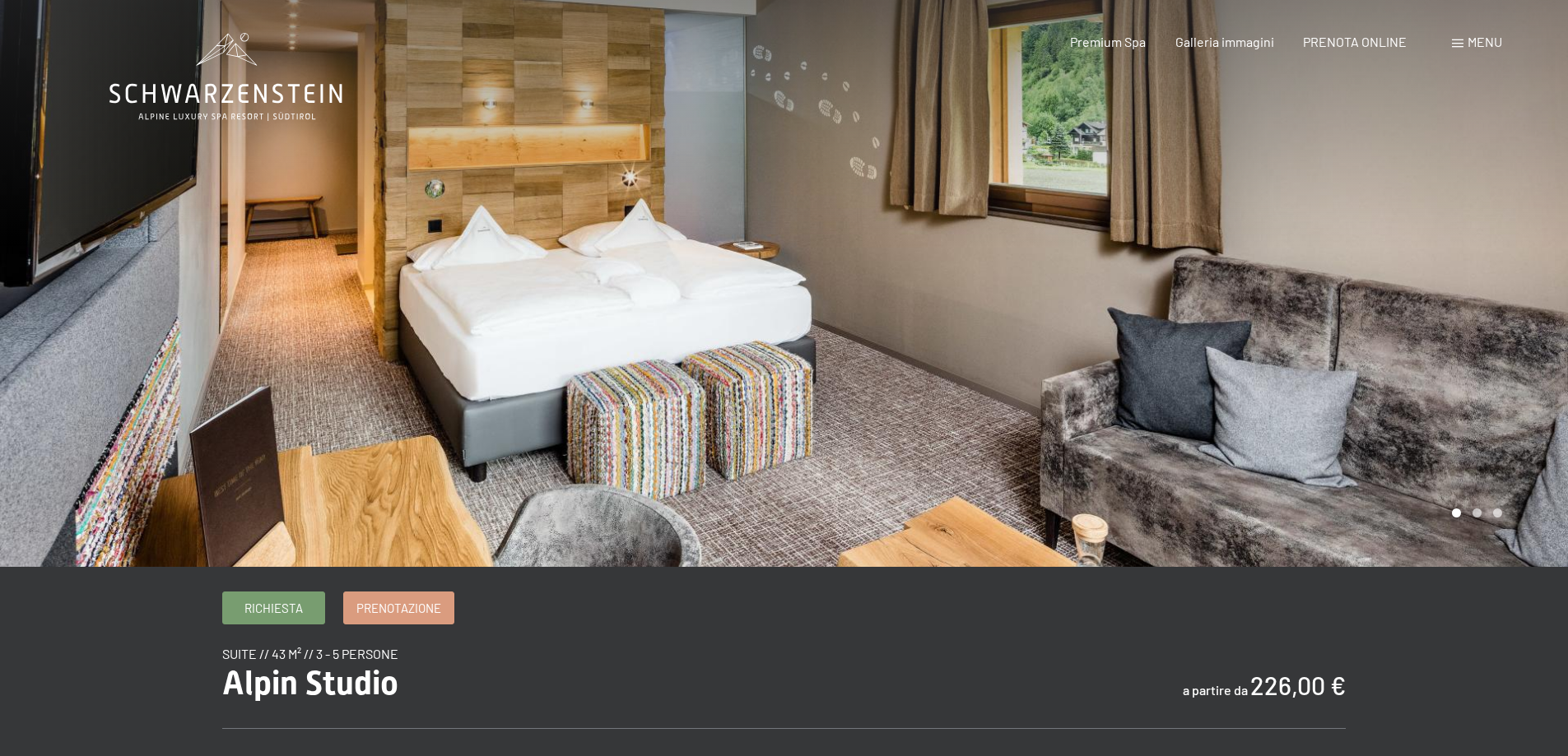
click at [1285, 685] on b "226,00 €" at bounding box center [1298, 686] width 96 height 30
